Goal: Information Seeking & Learning: Learn about a topic

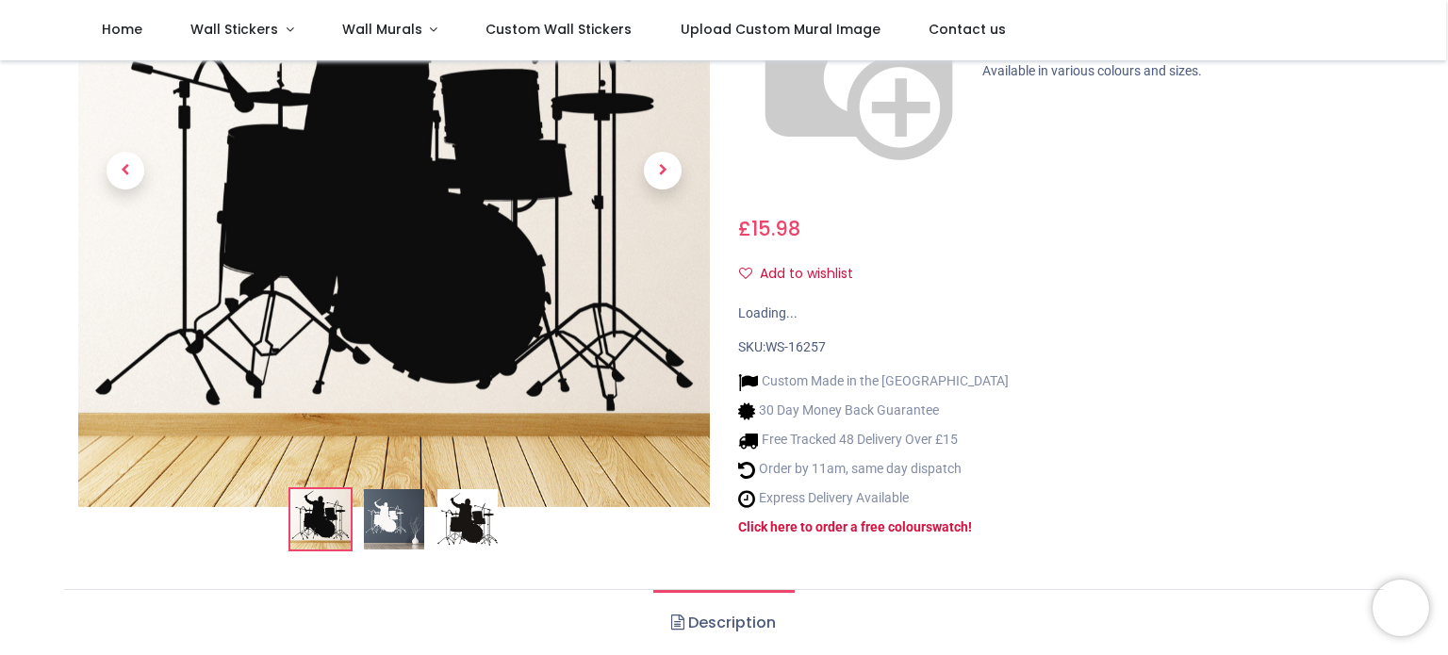
scroll to position [279, 0]
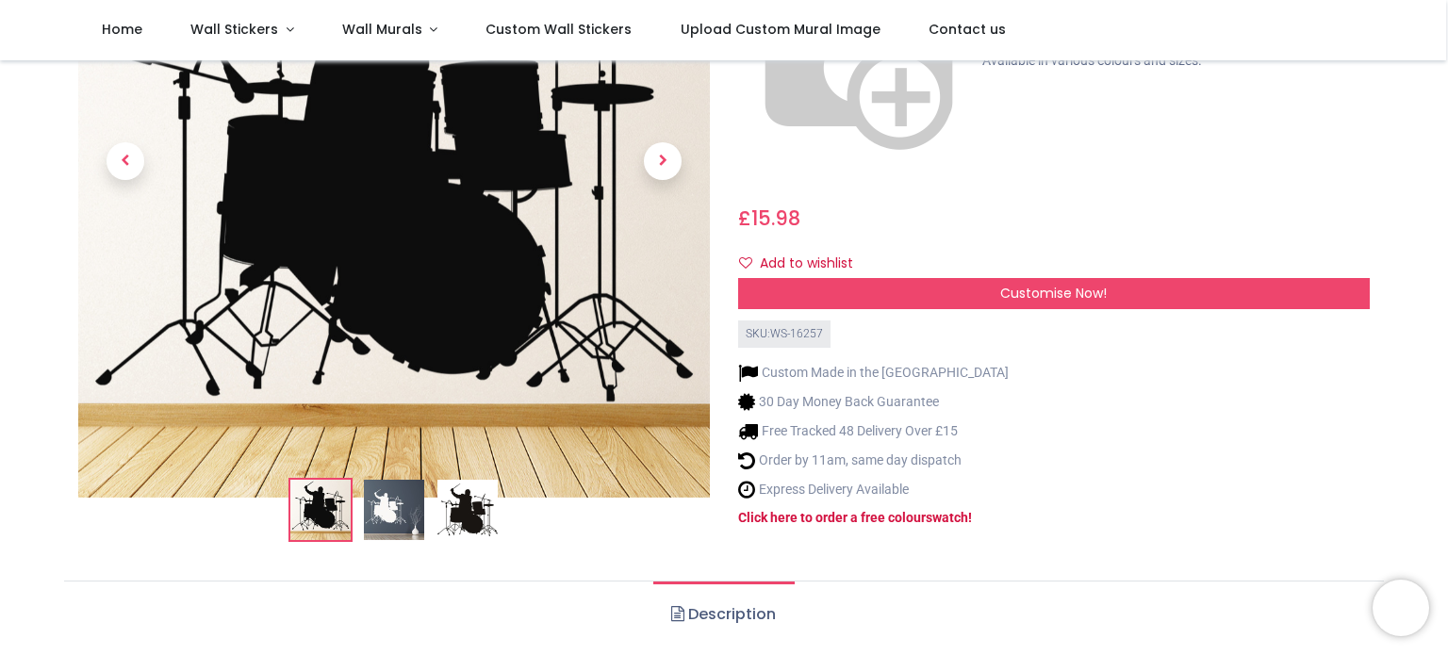
click at [387, 486] on img at bounding box center [394, 511] width 60 height 60
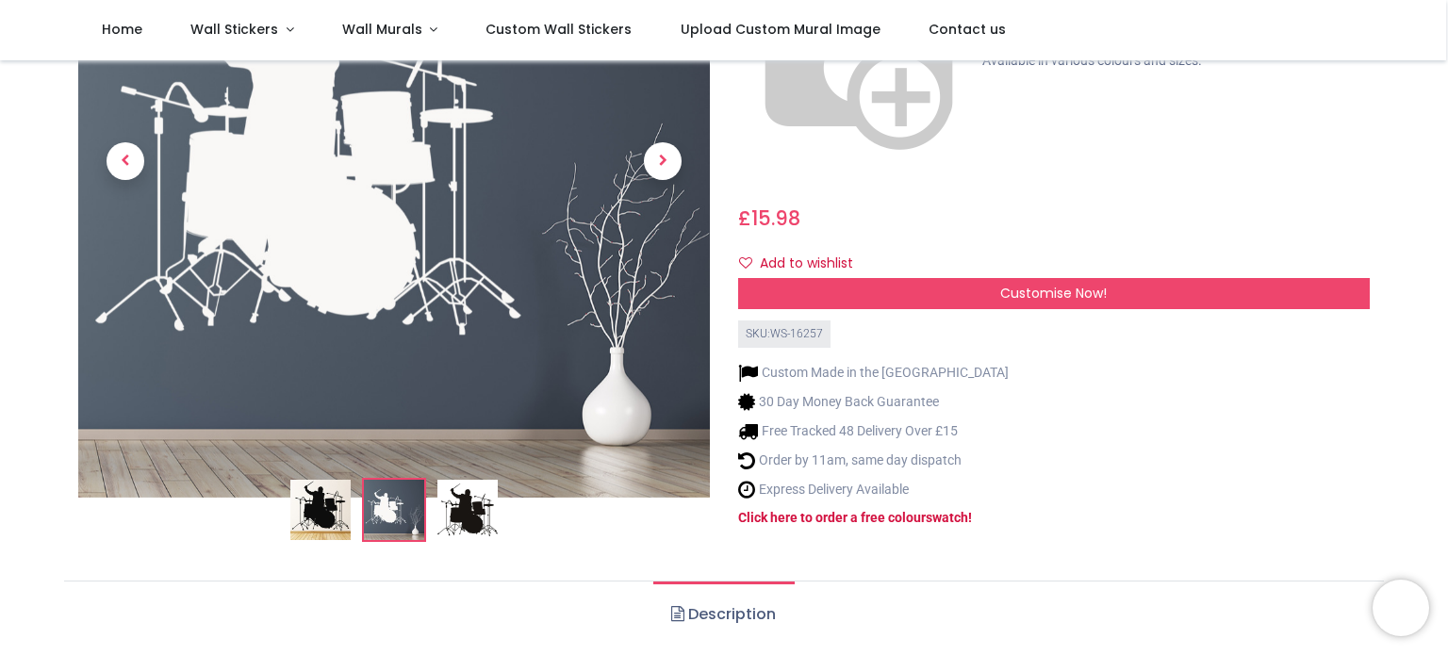
click at [448, 481] on img at bounding box center [467, 511] width 60 height 60
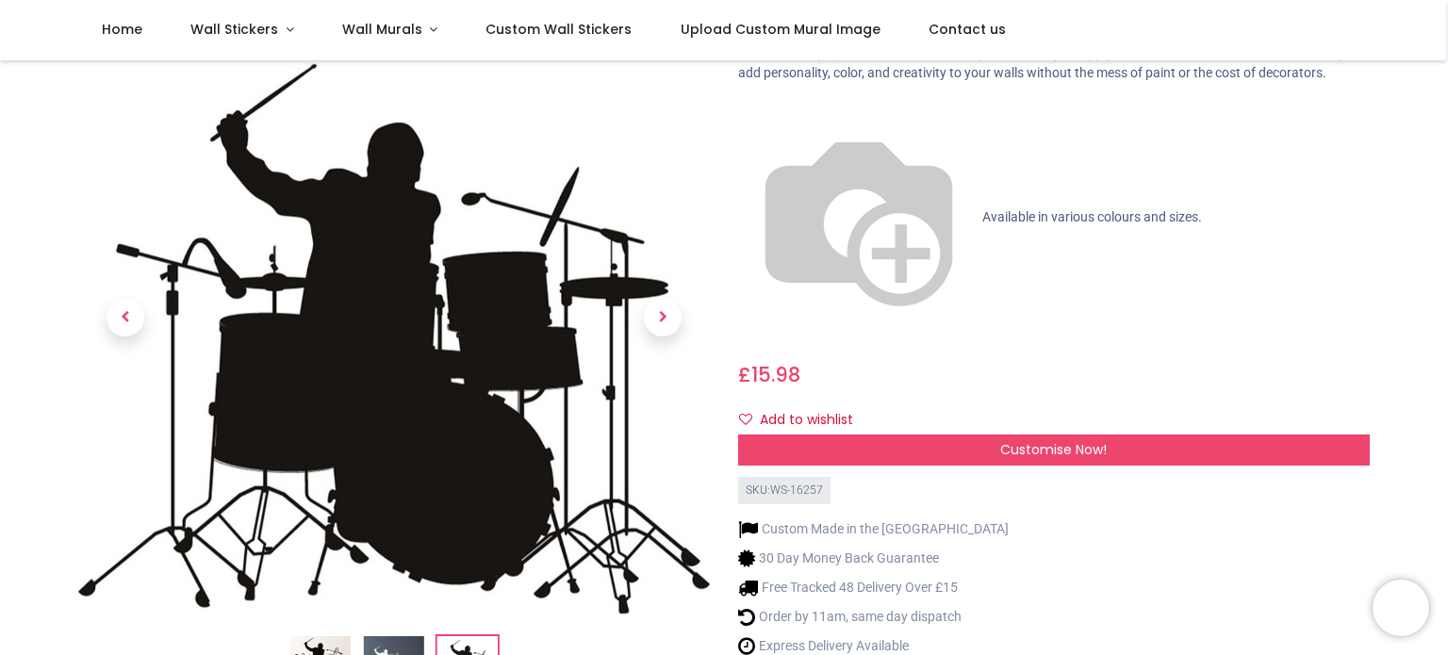
scroll to position [151, 0]
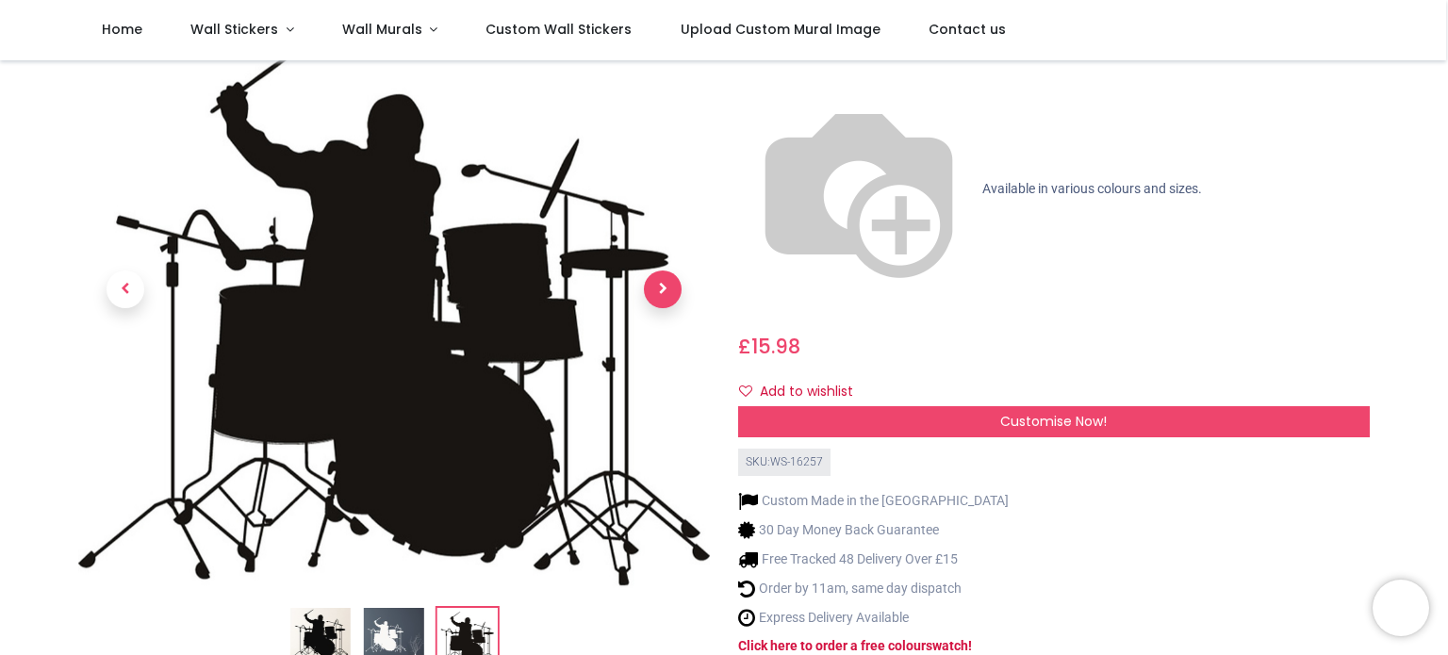
click at [663, 271] on span "Next" at bounding box center [663, 290] width 38 height 38
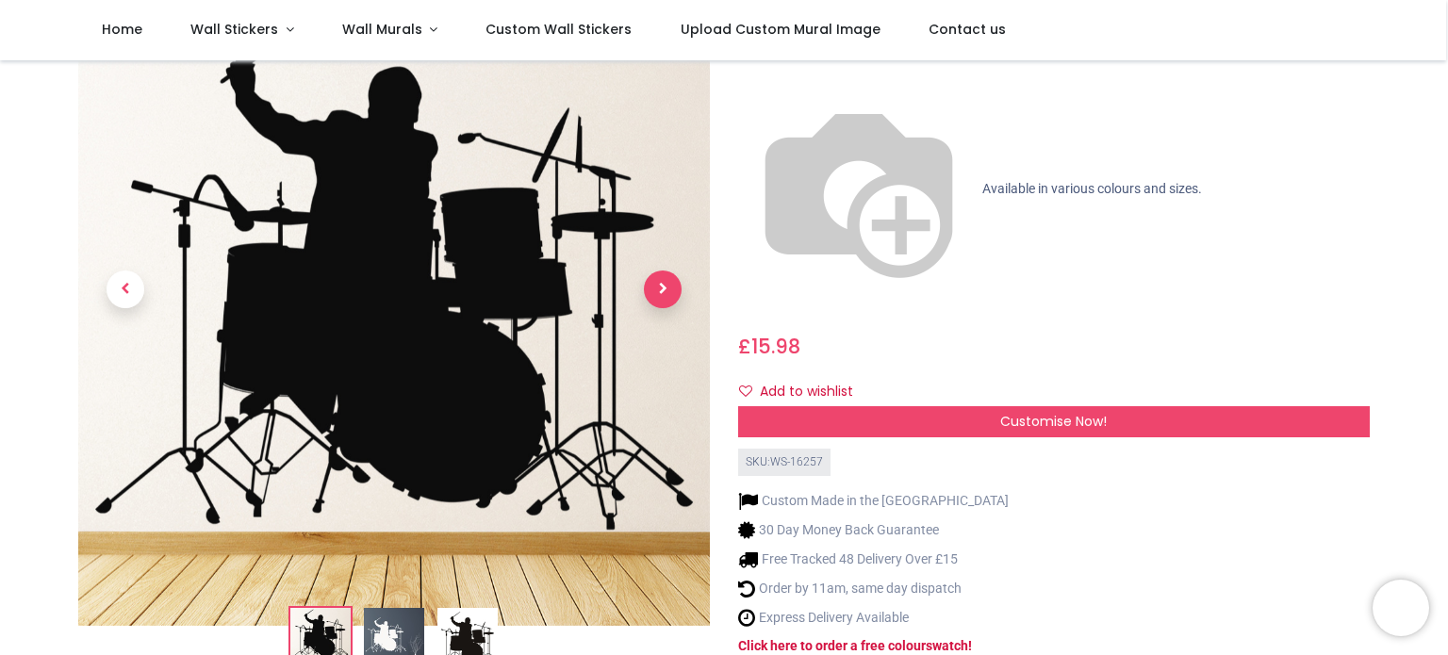
click at [663, 271] on span "Next" at bounding box center [663, 290] width 38 height 38
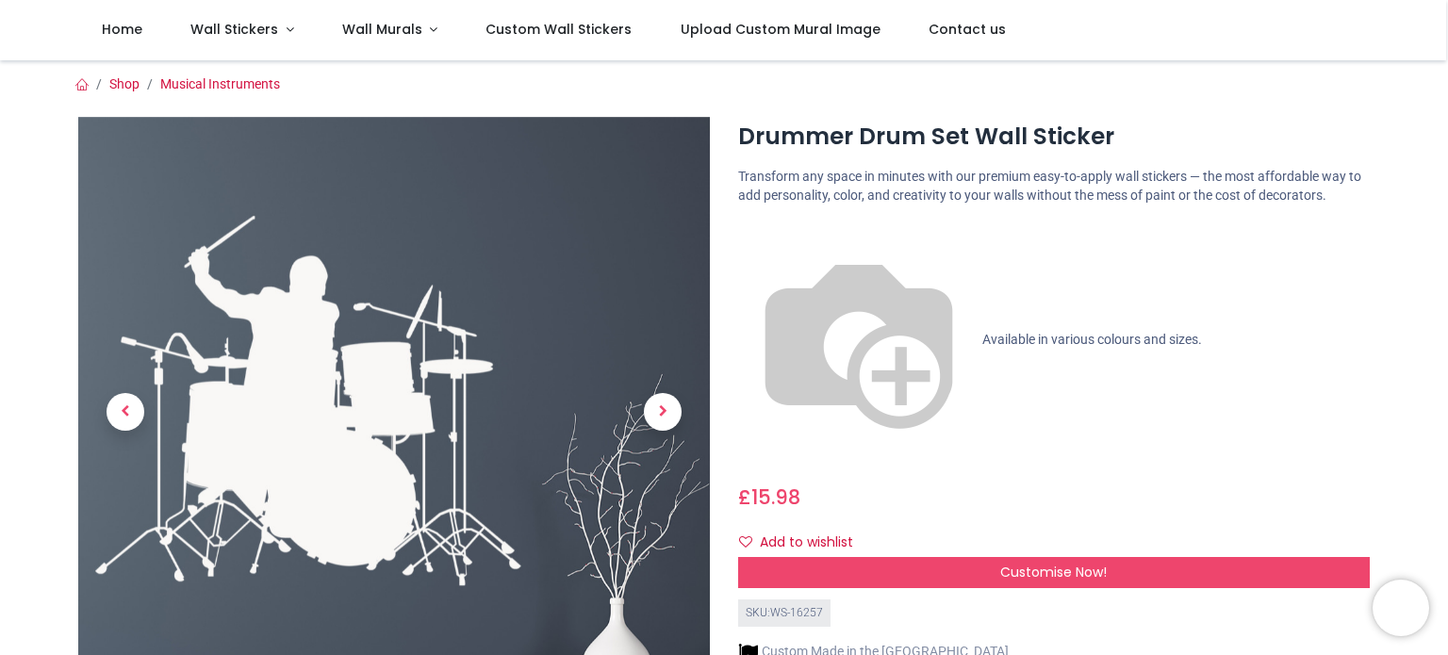
scroll to position [0, 0]
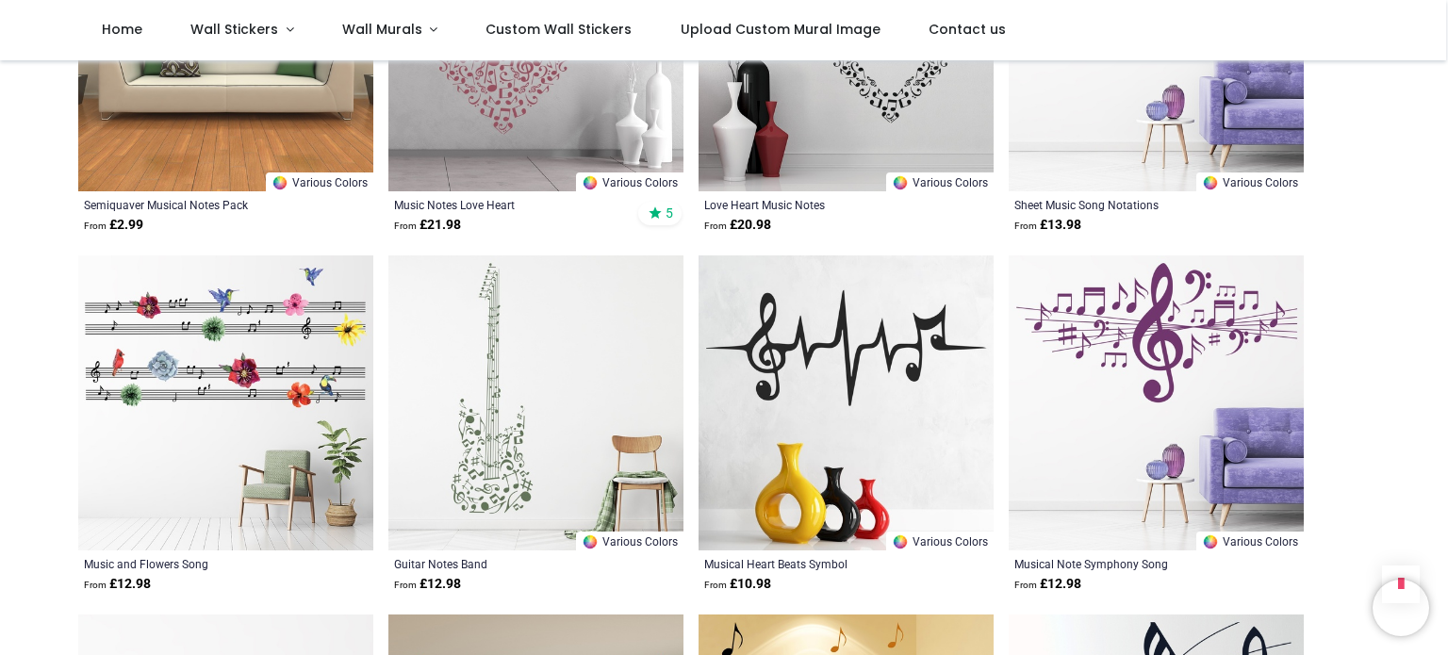
scroll to position [898, 0]
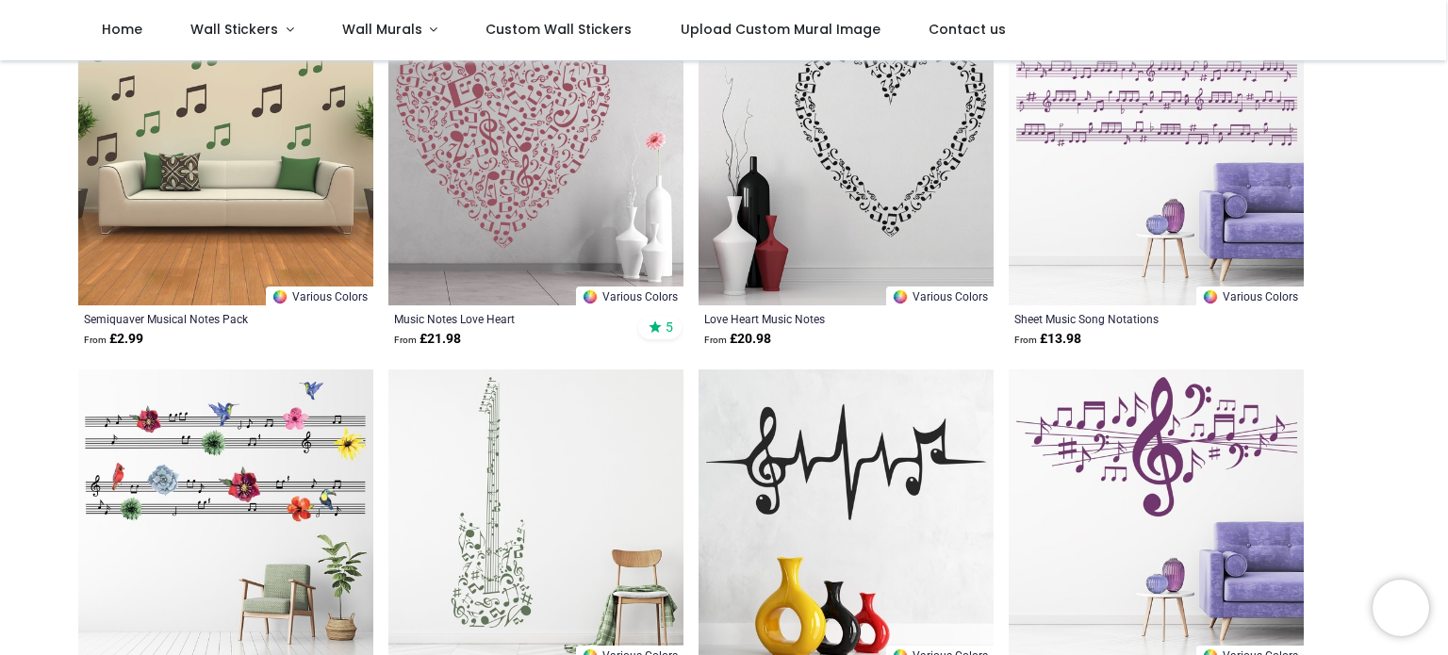
scroll to position [503, 0]
